Goal: Obtain resource: Obtain resource

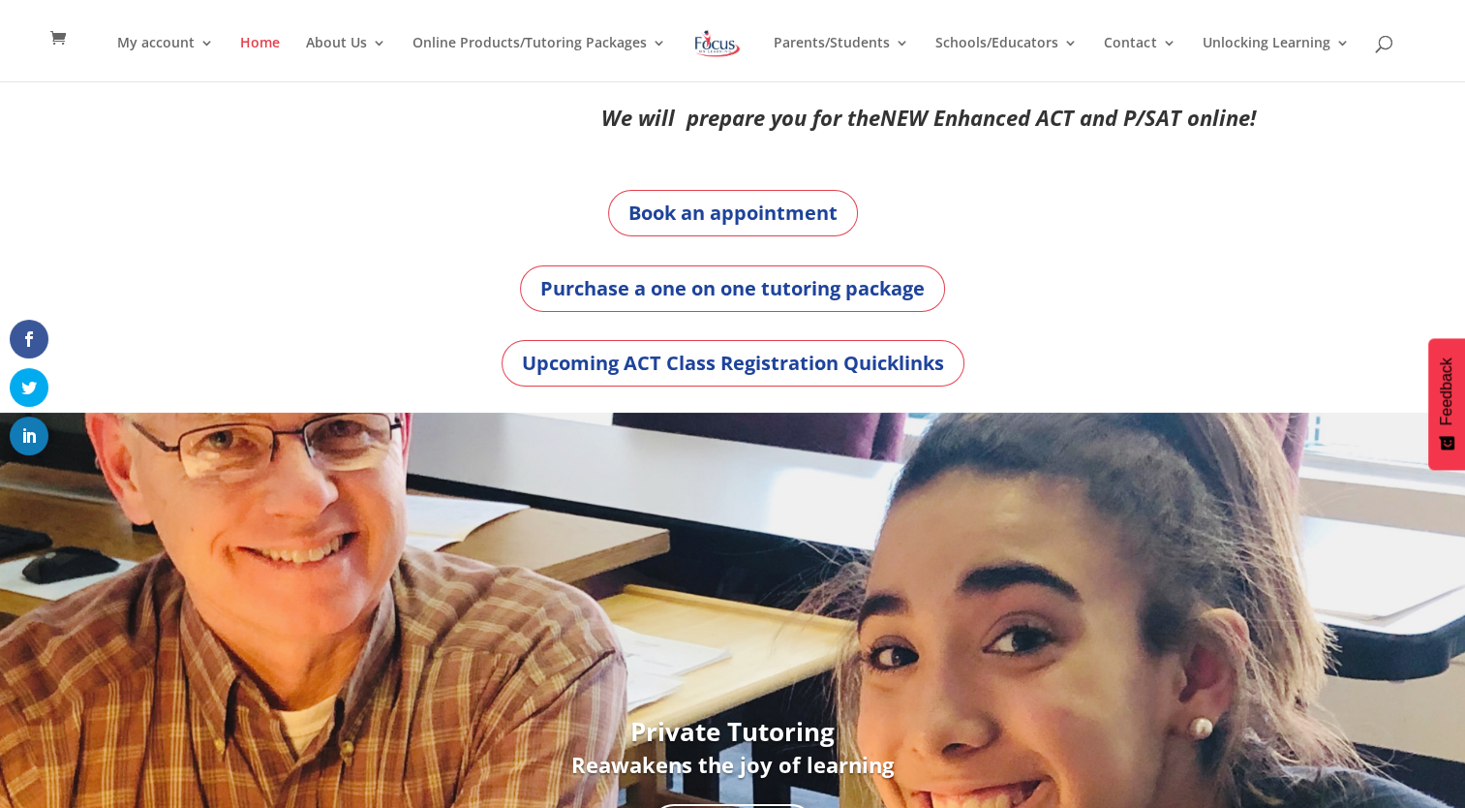
click at [367, 265] on div "Purchase a one on one tutoring package" at bounding box center [733, 288] width 1046 height 46
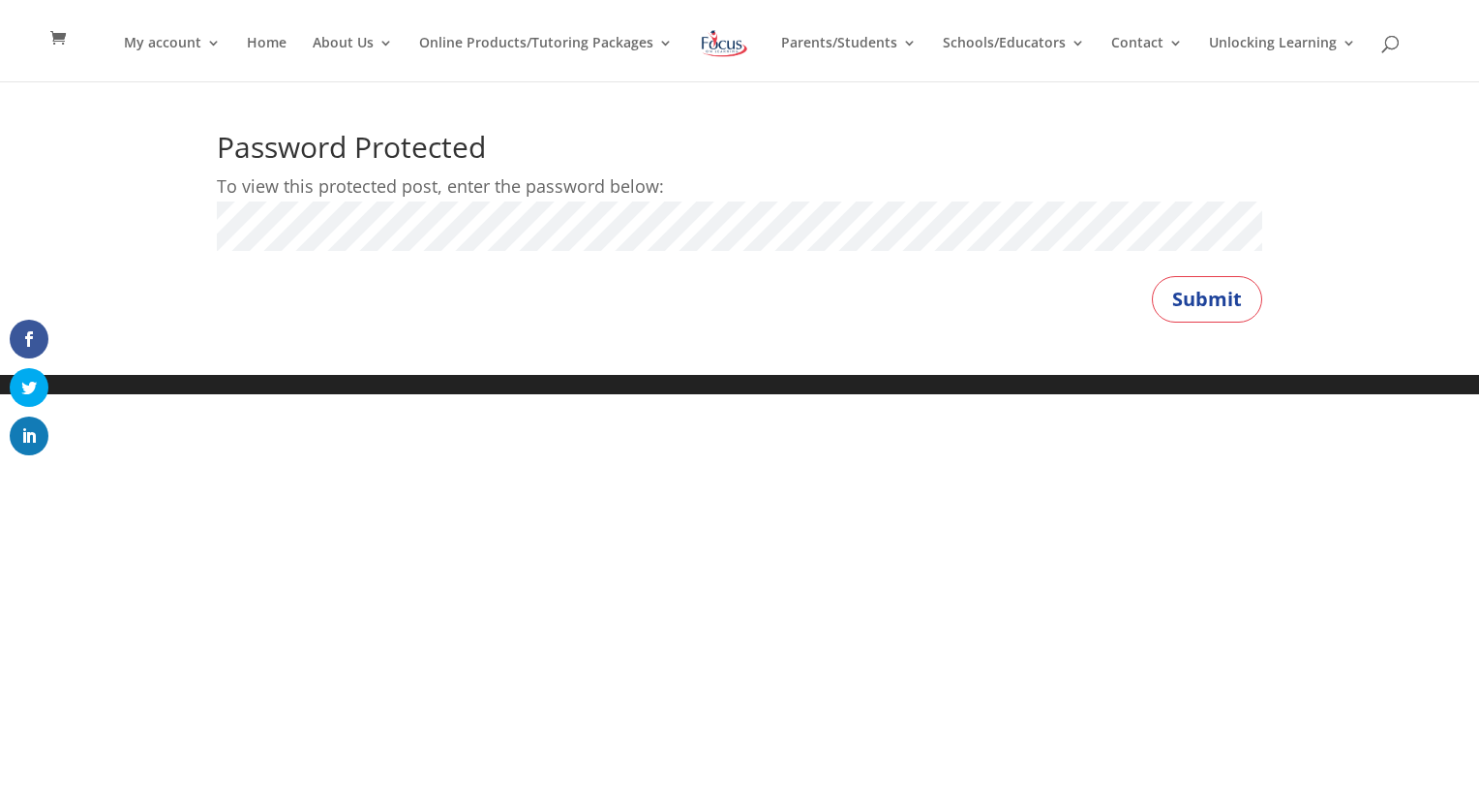
click at [360, 251] on p "Password:" at bounding box center [740, 234] width 1046 height 67
click at [1152, 276] on button "Submit" at bounding box center [1207, 299] width 110 height 46
click at [1223, 299] on button "Submit" at bounding box center [1207, 299] width 110 height 46
